Goal: Information Seeking & Learning: Check status

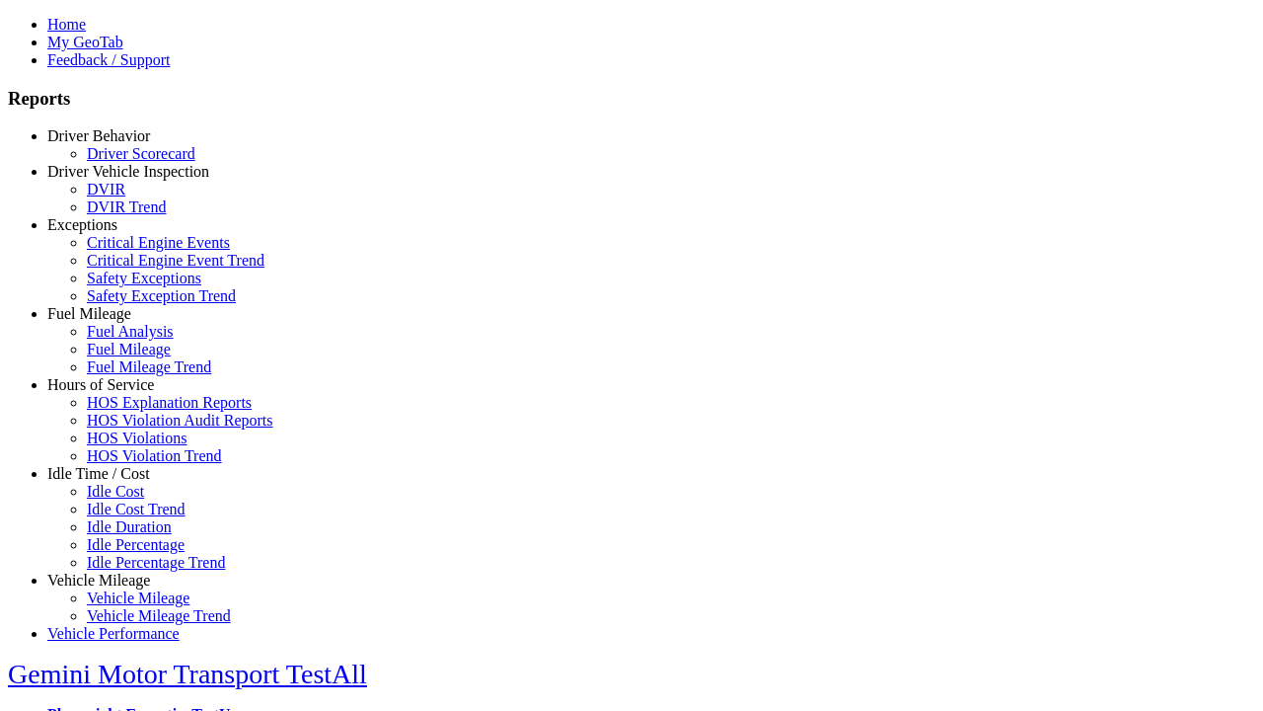
click at [114, 571] on link "Vehicle Mileage" at bounding box center [98, 579] width 103 height 17
click at [128, 607] on link "Vehicle Mileage Trend" at bounding box center [159, 615] width 144 height 17
select select "**********"
type input "**********"
